Goal: Find contact information: Find contact information

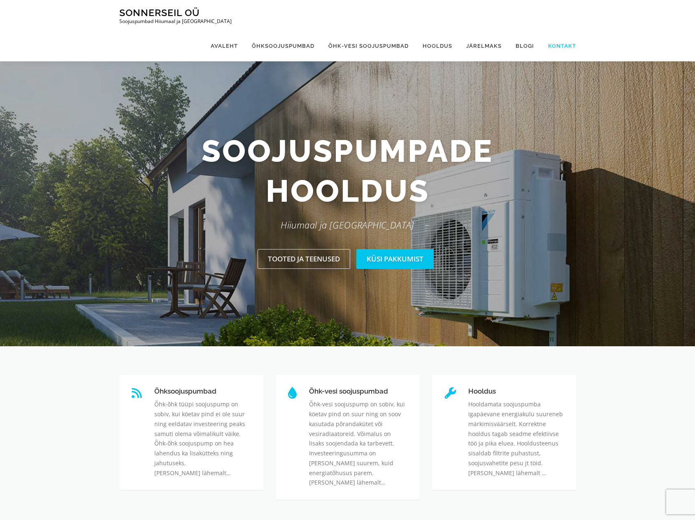
click at [562, 30] on link "Kontakt" at bounding box center [558, 45] width 35 height 31
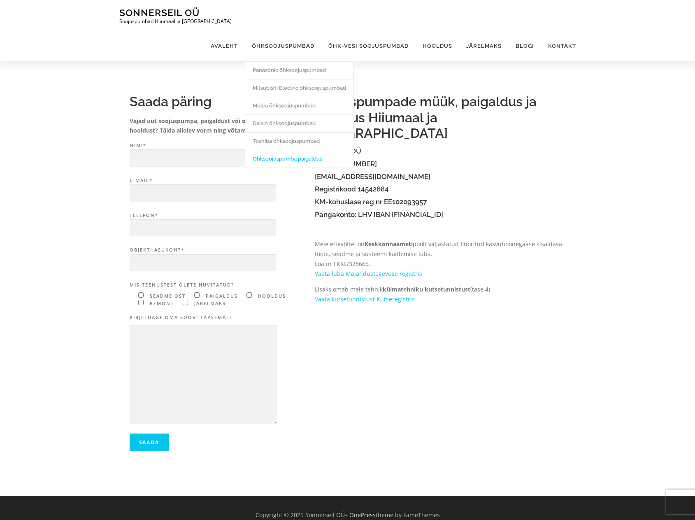
click at [280, 150] on link "Õhksoojuspumba paigaldus" at bounding box center [299, 159] width 108 height 18
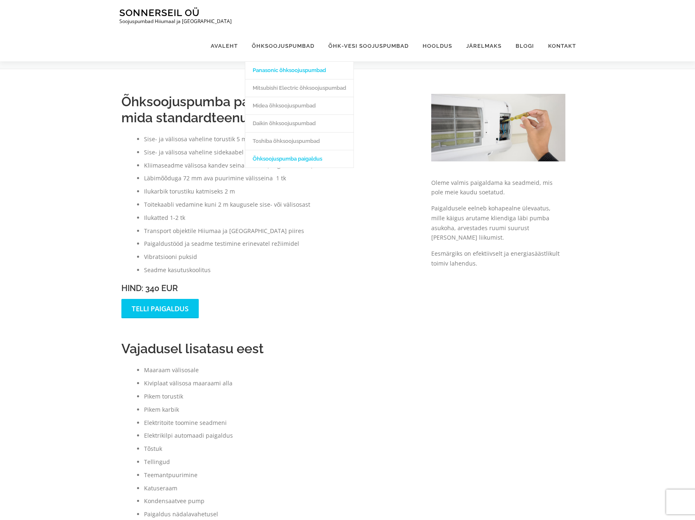
click at [292, 61] on link "Panasonic õhksoojuspumbad" at bounding box center [299, 70] width 108 height 18
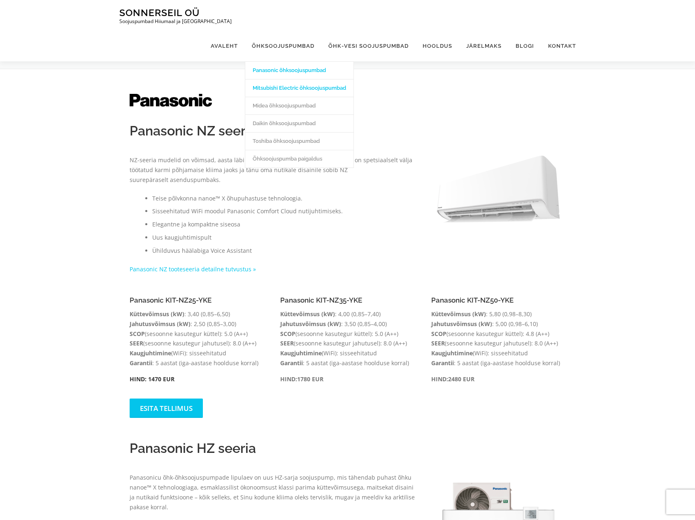
click at [279, 79] on link "Mitsubishi Electric õhksoojuspumbad" at bounding box center [299, 88] width 108 height 18
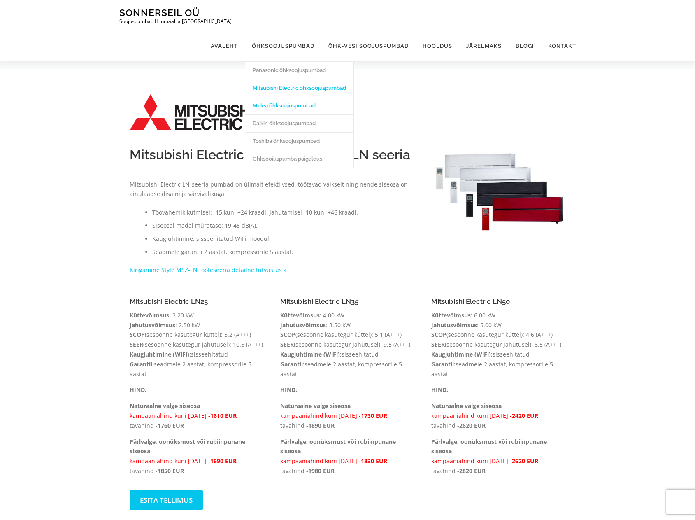
click at [273, 97] on link "Midea õhksoojuspumbad" at bounding box center [299, 106] width 108 height 18
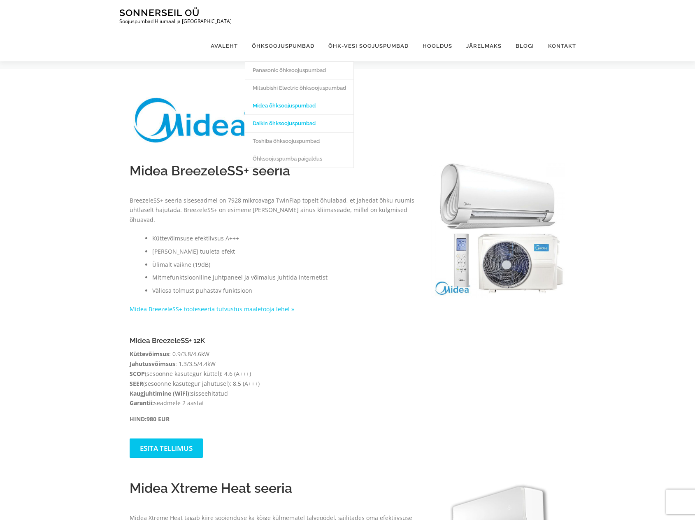
click at [274, 114] on link "Daikin õhksoojuspumbad" at bounding box center [299, 123] width 108 height 18
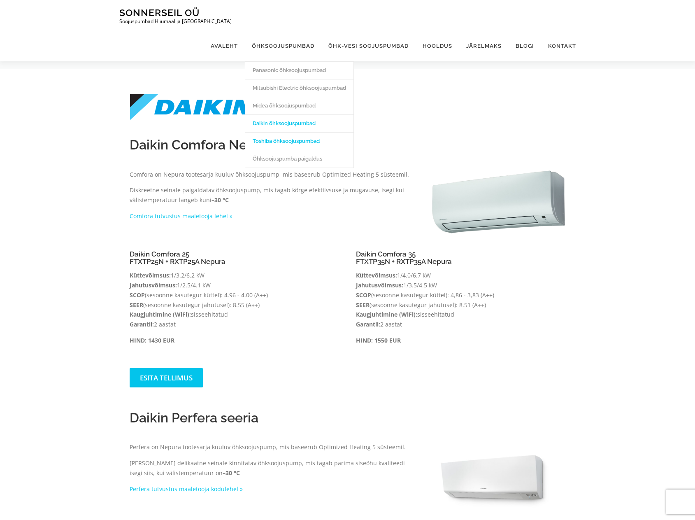
click at [279, 132] on link "Toshiba õhksoojuspumbad" at bounding box center [299, 141] width 108 height 18
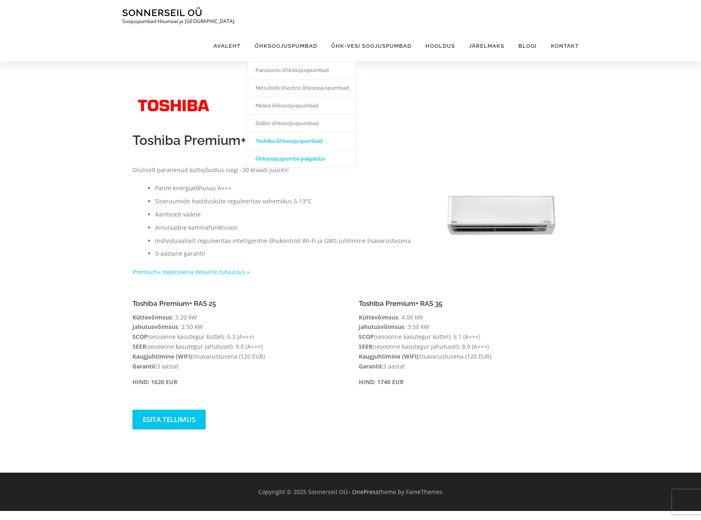
click at [283, 150] on link "Õhksoojuspumba paigaldus" at bounding box center [302, 159] width 108 height 18
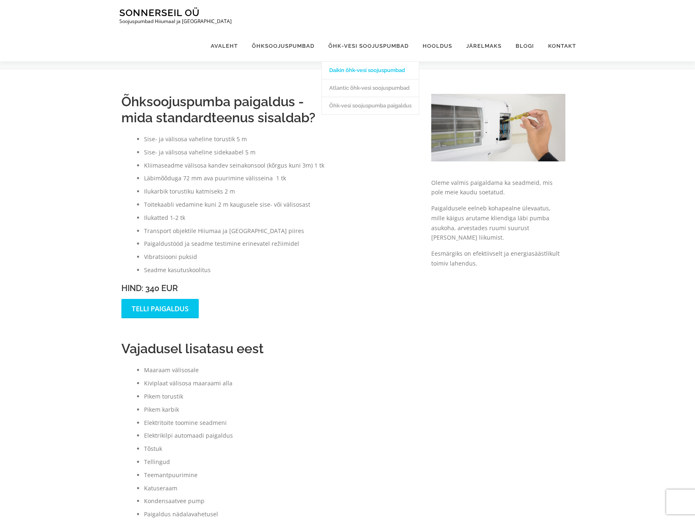
click at [356, 61] on link "Daikin õhk-vesi soojuspumbad" at bounding box center [370, 70] width 97 height 18
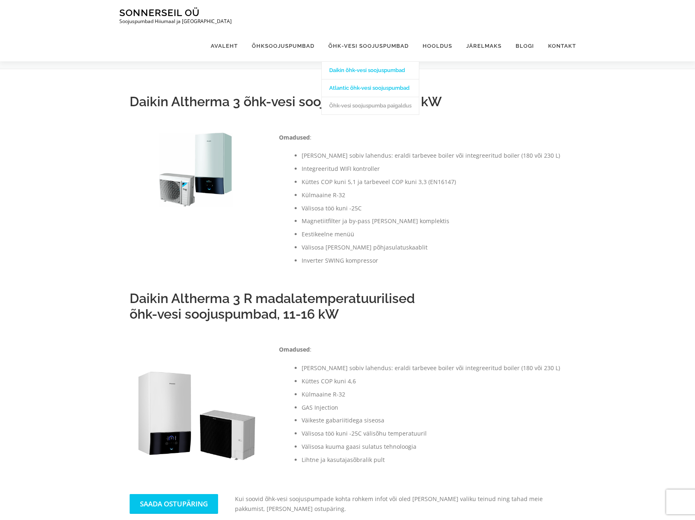
click at [355, 79] on link "Atlantic õhk-vesi soojuspumbad" at bounding box center [370, 88] width 97 height 18
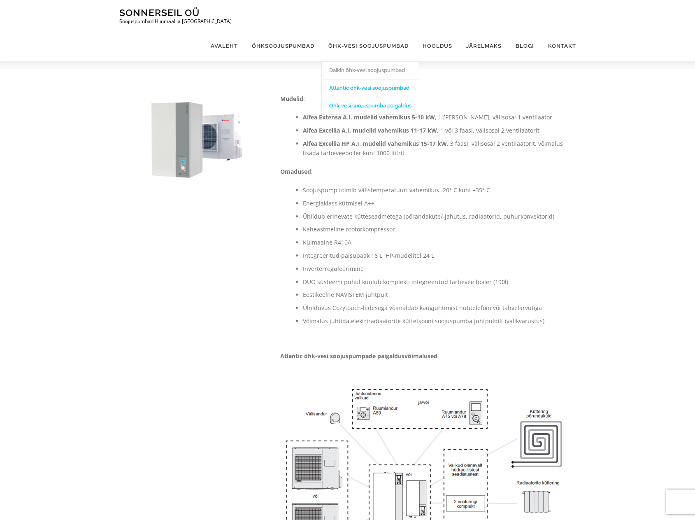
click at [356, 97] on link "Õhk-vesi soojuspumba paigaldus" at bounding box center [370, 106] width 97 height 18
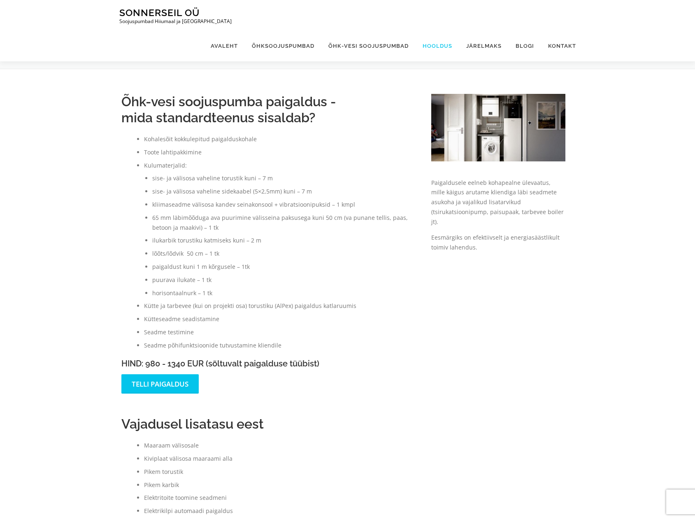
click at [442, 30] on link "Hooldus" at bounding box center [438, 45] width 44 height 31
click at [562, 30] on link "Kontakt" at bounding box center [558, 45] width 35 height 31
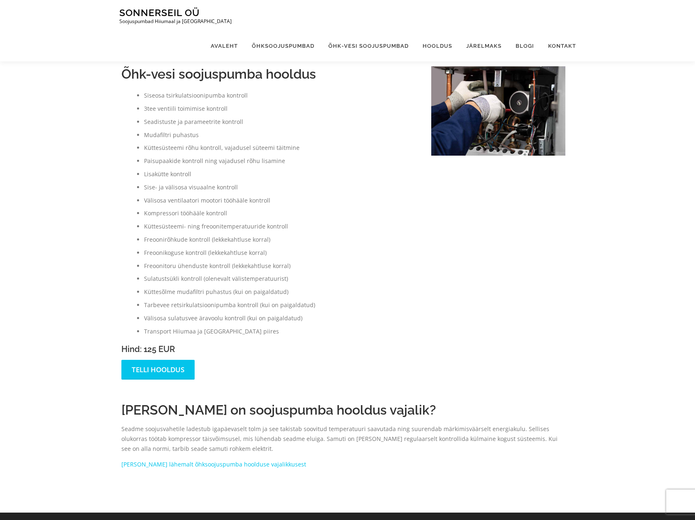
scroll to position [332, 0]
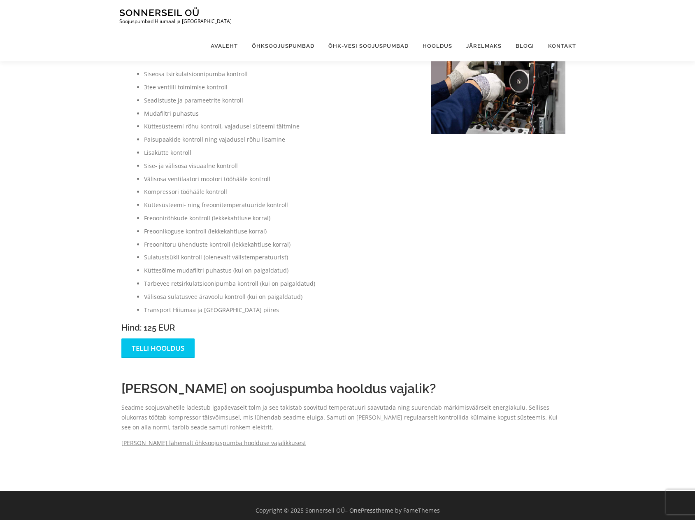
click at [177, 439] on link "Loe lähemalt õhksoojuspumba hoolduse vajalikkusest" at bounding box center [213, 443] width 185 height 8
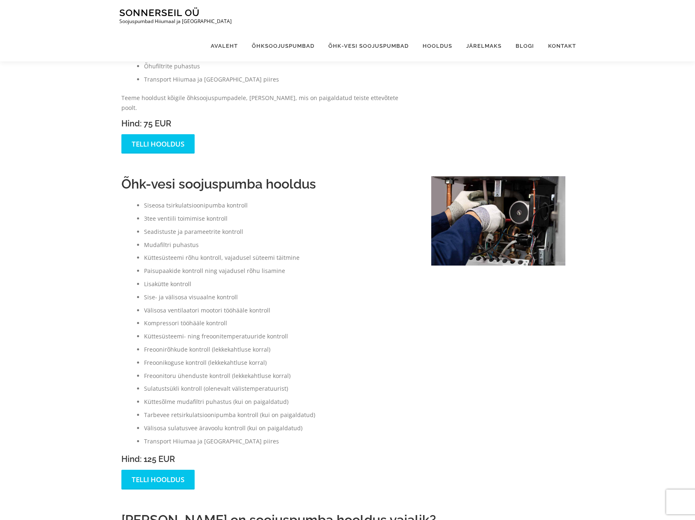
scroll to position [168, 0]
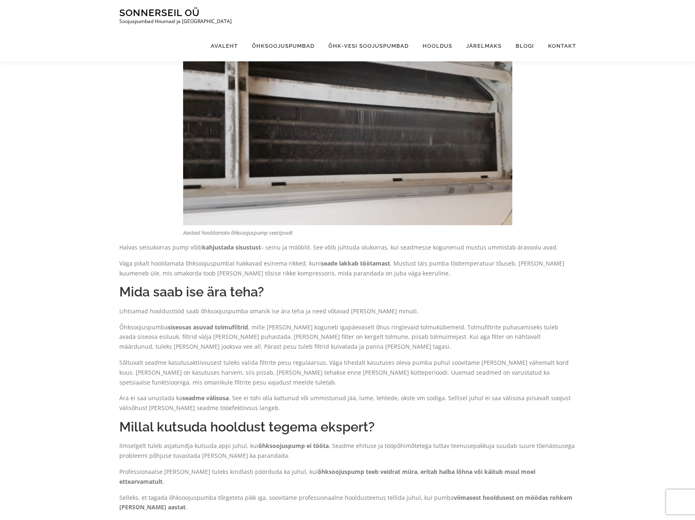
scroll to position [123, 0]
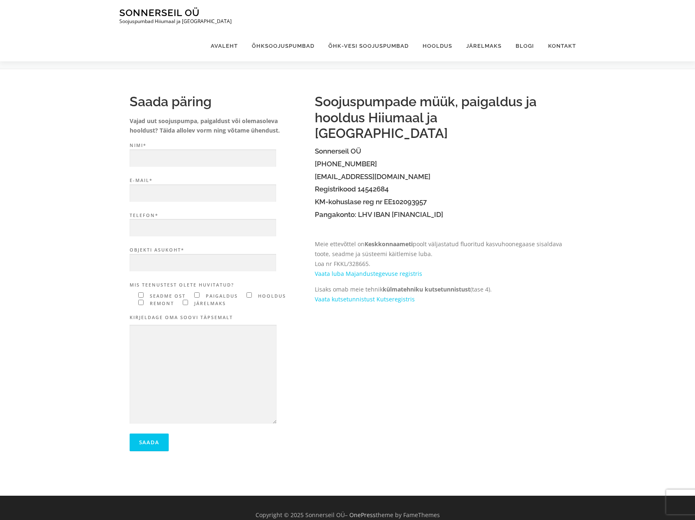
drag, startPoint x: 334, startPoint y: 147, endPoint x: 370, endPoint y: 148, distance: 35.4
click at [370, 160] on h4 "[PHONE_NUMBER]" at bounding box center [440, 164] width 251 height 8
copy h4 "5750 1298"
